Goal: Task Accomplishment & Management: Use online tool/utility

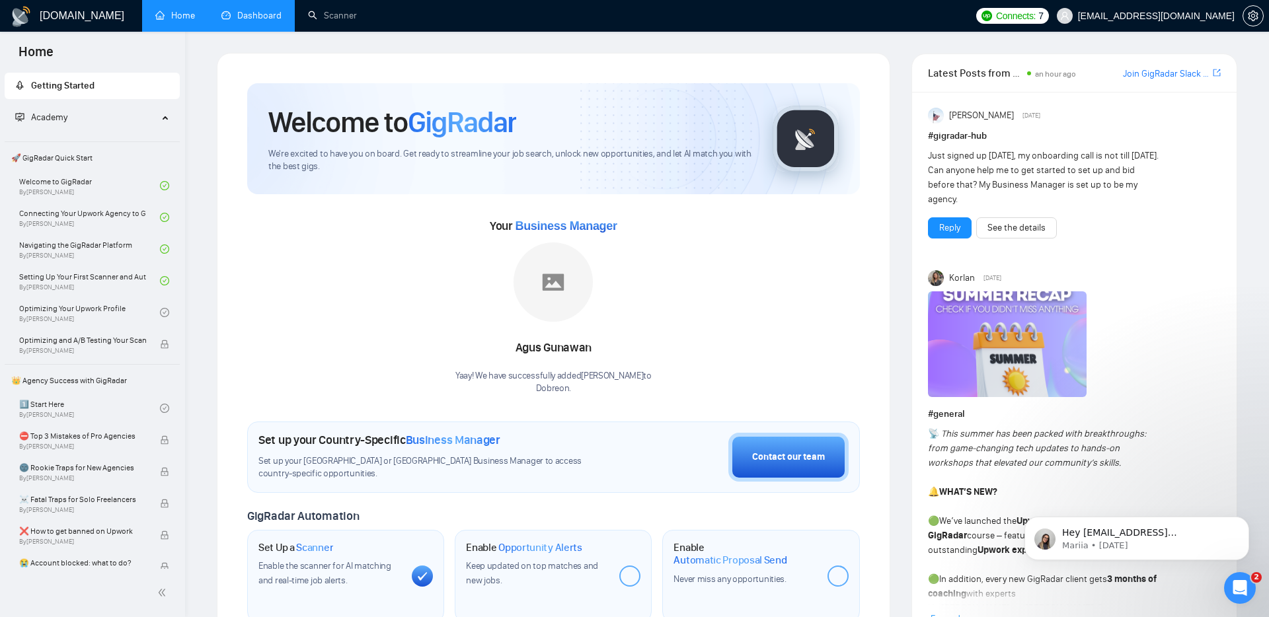
click at [251, 17] on link "Dashboard" at bounding box center [251, 15] width 60 height 11
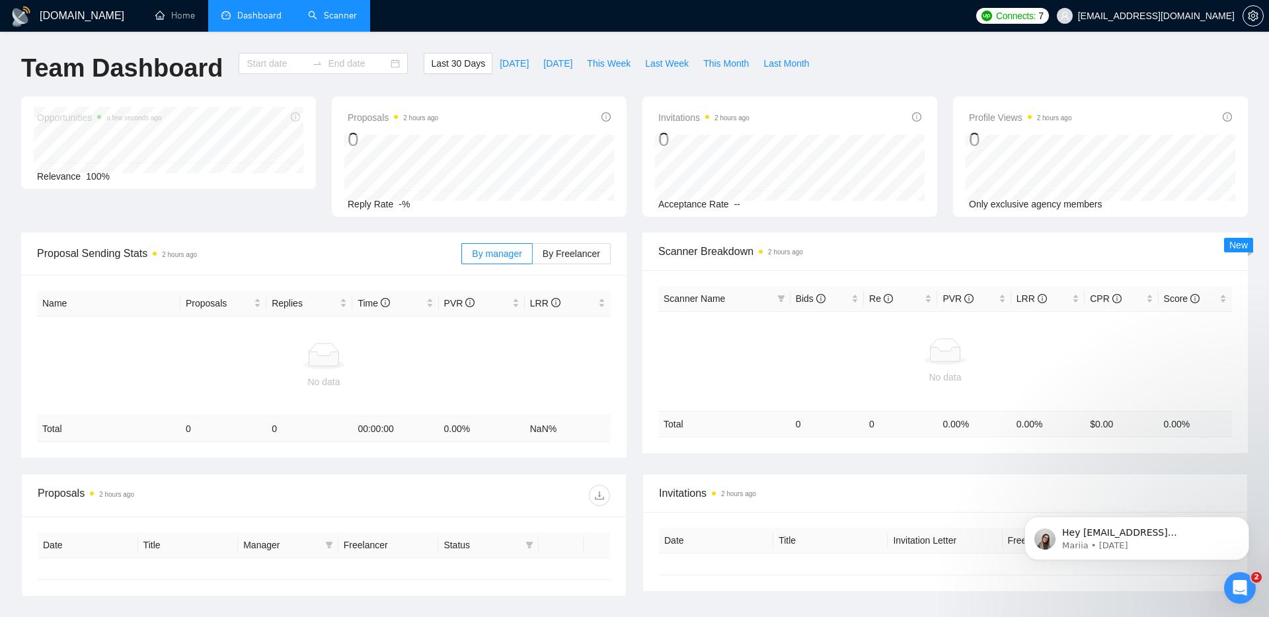
type input "[DATE]"
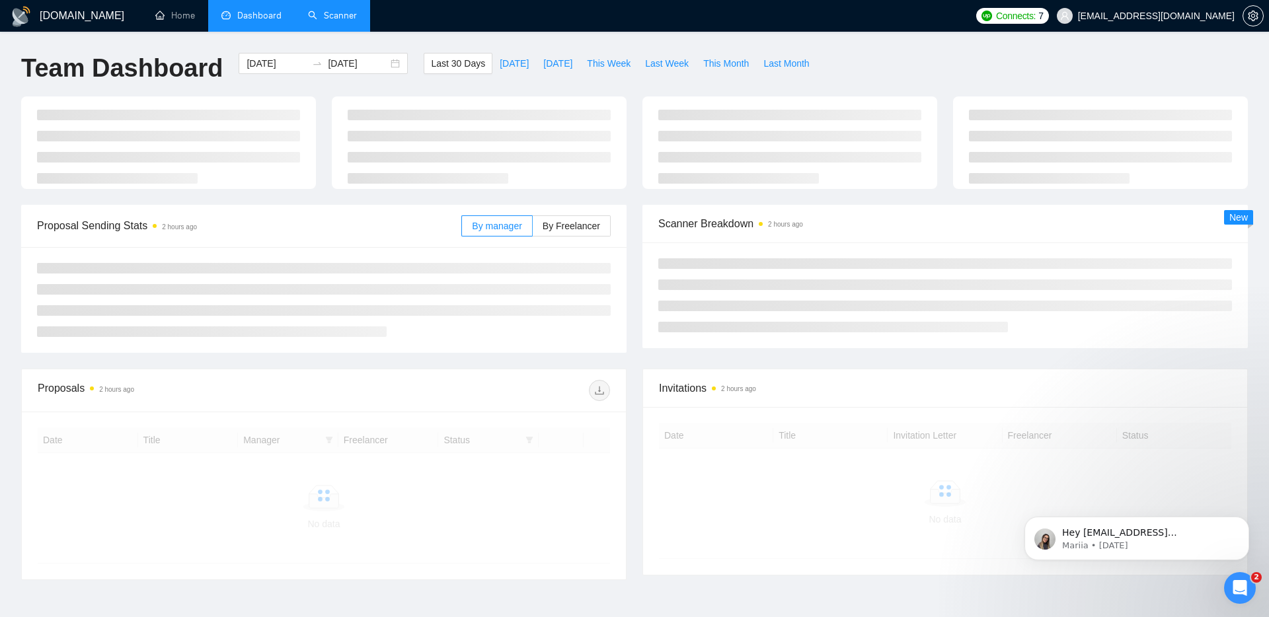
click at [330, 18] on link "Scanner" at bounding box center [332, 15] width 49 height 11
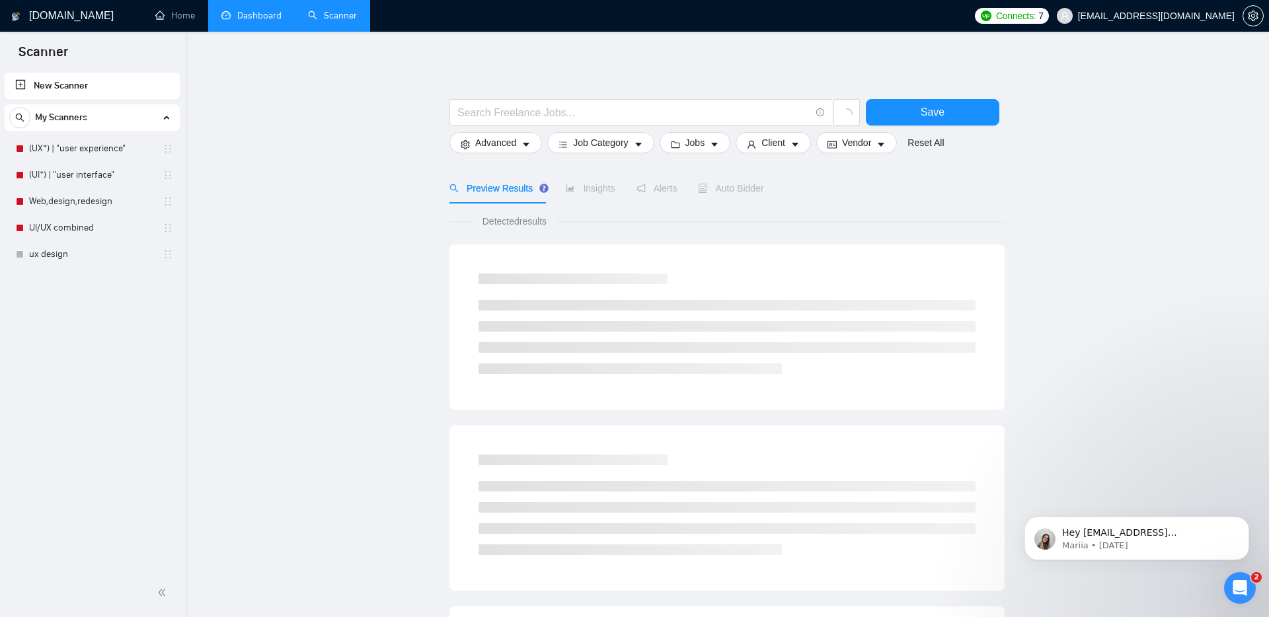
click at [240, 21] on link "Dashboard" at bounding box center [251, 15] width 60 height 11
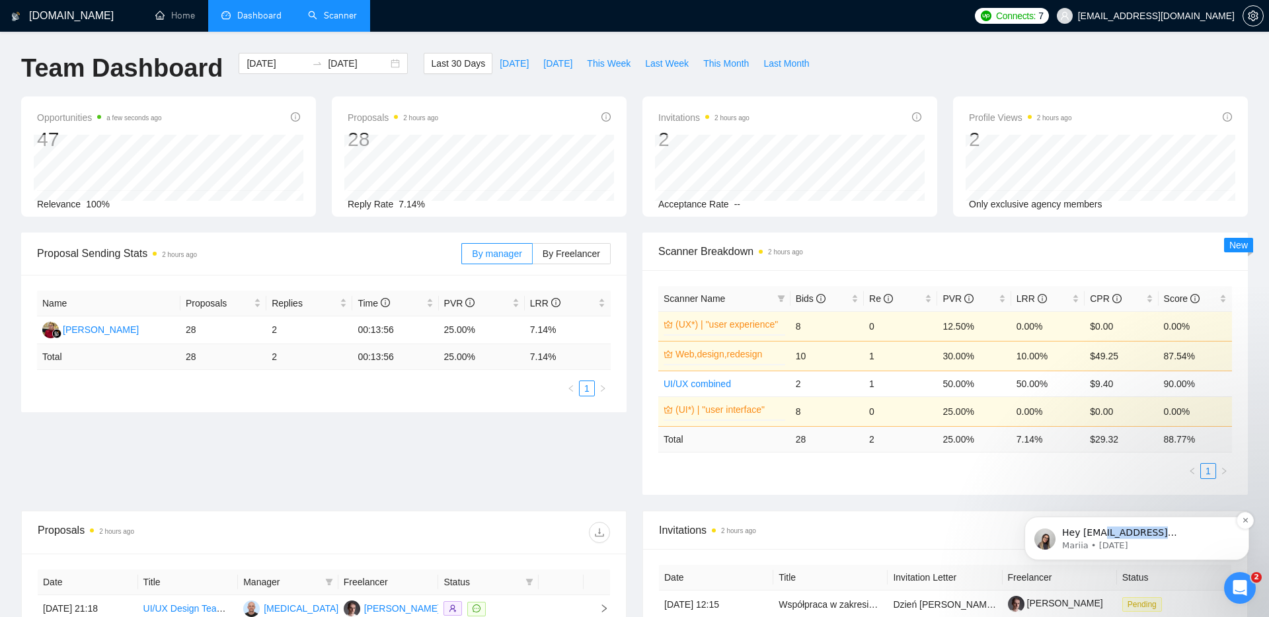
click at [1097, 539] on div "Hey [EMAIL_ADDRESS][DOMAIN_NAME], Looks like your Upwork agency Dobreon ran out…" at bounding box center [1147, 539] width 171 height 25
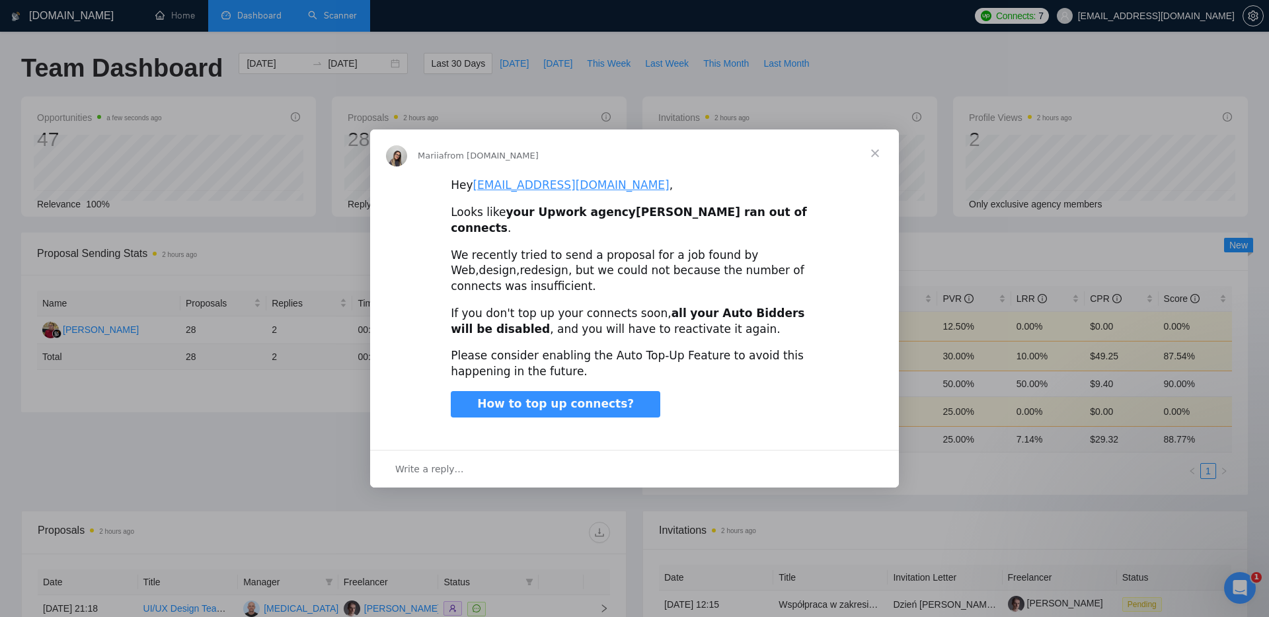
click at [873, 159] on span "Close" at bounding box center [875, 154] width 48 height 48
